Goal: Task Accomplishment & Management: Use online tool/utility

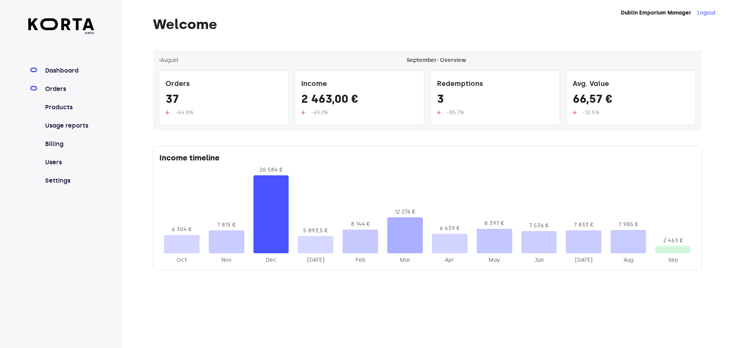
click at [63, 86] on link "Orders" at bounding box center [69, 88] width 51 height 9
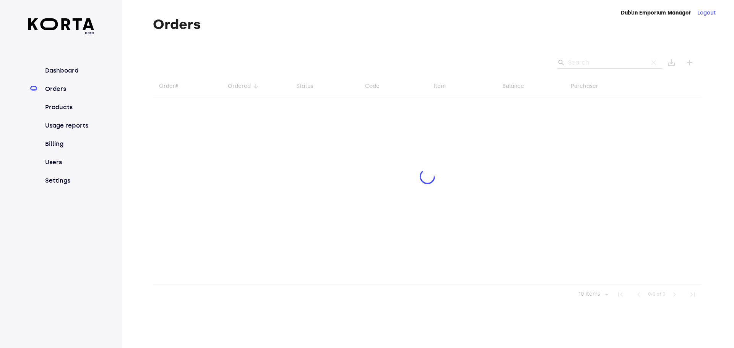
click at [590, 66] on div at bounding box center [427, 177] width 549 height 254
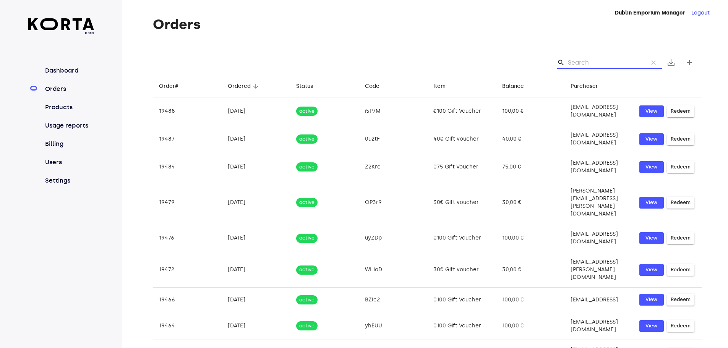
click at [574, 63] on input "Search" at bounding box center [605, 63] width 74 height 12
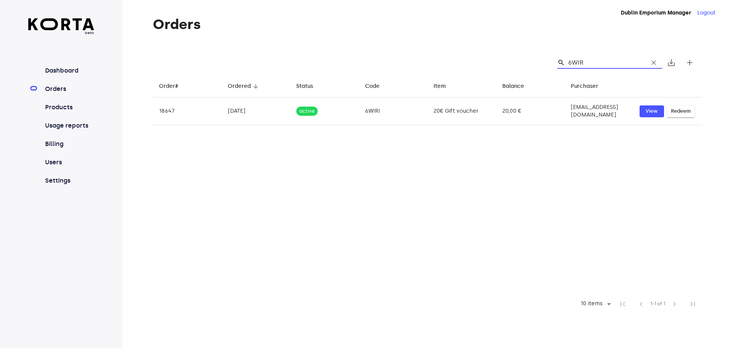
type input "6WIRI"
drag, startPoint x: 589, startPoint y: 58, endPoint x: 558, endPoint y: 54, distance: 31.6
click at [563, 55] on div "search 6WIRI clear save_alt add" at bounding box center [427, 62] width 549 height 24
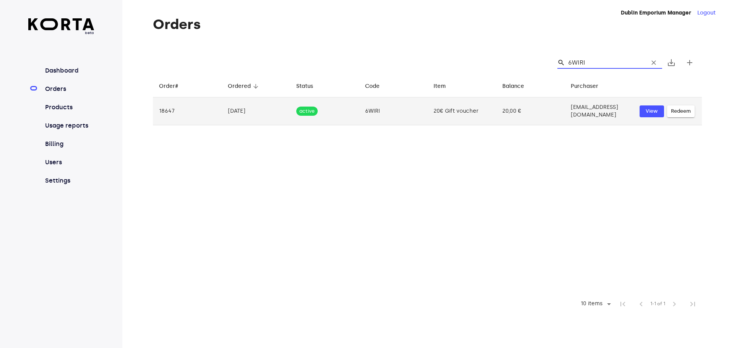
click at [688, 112] on span "Redeem" at bounding box center [681, 111] width 20 height 9
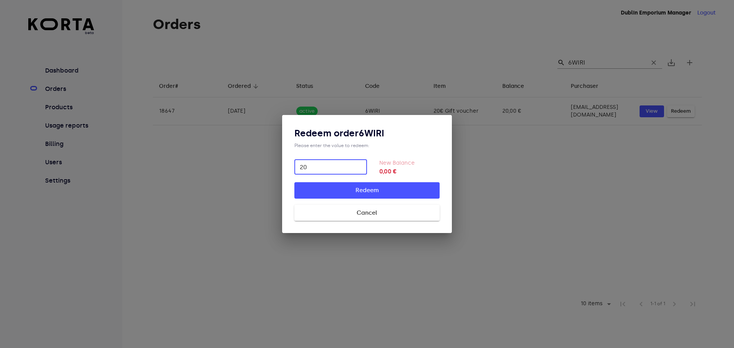
type input "20"
click at [357, 192] on span "Redeem" at bounding box center [366, 190] width 121 height 10
